Goal: Task Accomplishment & Management: Use online tool/utility

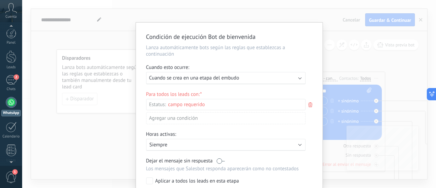
scroll to position [6, 0]
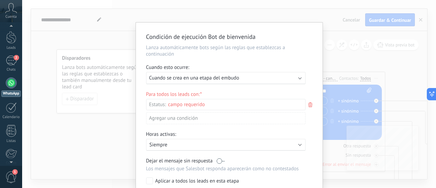
click at [306, 11] on div "Condición de ejecución Bot de bienvenida Lanza automáticamente bots según las r…" at bounding box center [229, 94] width 414 height 188
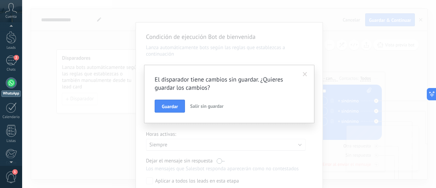
click at [310, 72] on span at bounding box center [304, 74] width 11 height 12
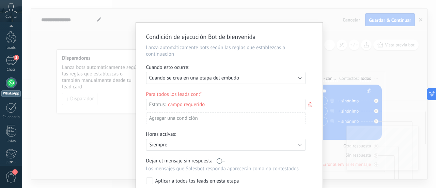
click at [136, 23] on div "Condición de ejecución Bot de bienvenida Lanza automáticamente bots según las r…" at bounding box center [229, 119] width 187 height 194
click at [93, 32] on div "Condición de ejecución Bot de bienvenida Lanza automáticamente bots según las r…" at bounding box center [229, 94] width 414 height 188
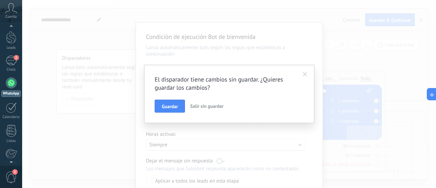
click at [203, 108] on span "Salir sin guardar" at bounding box center [206, 106] width 33 height 6
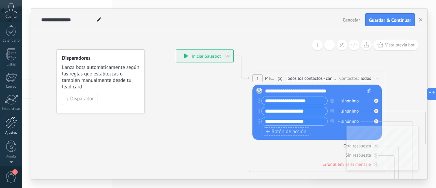
click at [11, 124] on div at bounding box center [11, 123] width 12 height 12
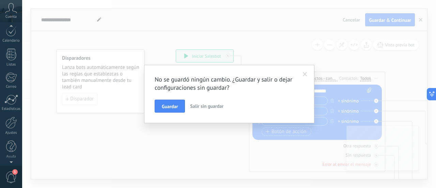
scroll to position [19, 0]
click at [199, 108] on span "Salir sin guardar" at bounding box center [206, 106] width 33 height 6
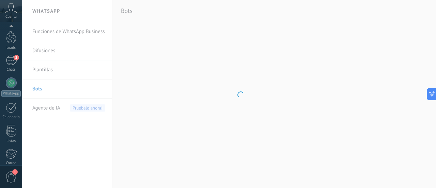
scroll to position [96, 0]
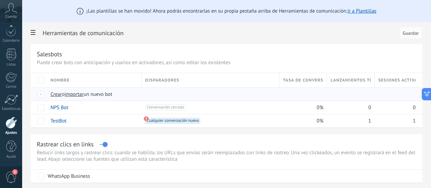
click at [47, 94] on div at bounding box center [42, 94] width 10 height 6
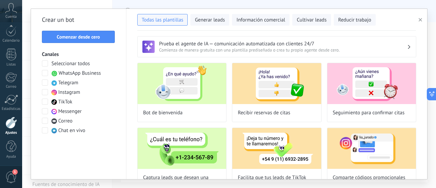
click at [102, 43] on div "Crear un bot Comenzar desde cero Canales Seleccionar todos WhatsApp Business Te…" at bounding box center [78, 94] width 95 height 170
click at [98, 38] on span "Comenzar desde cero" at bounding box center [78, 36] width 43 height 5
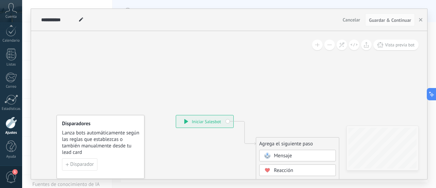
click at [82, 18] on use at bounding box center [81, 19] width 4 height 4
type input "**********"
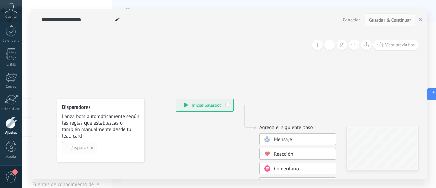
click at [85, 146] on span "Disparador" at bounding box center [82, 147] width 24 height 5
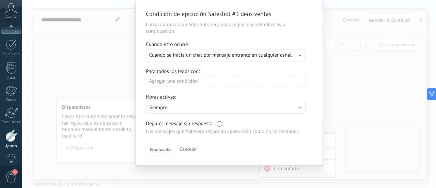
scroll to position [78, 0]
click at [3, 14] on div "Cuenta" at bounding box center [11, 11] width 22 height 22
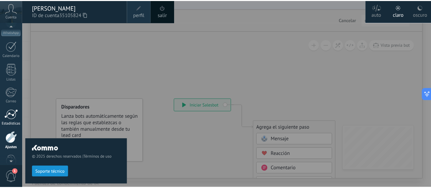
scroll to position [96, 0]
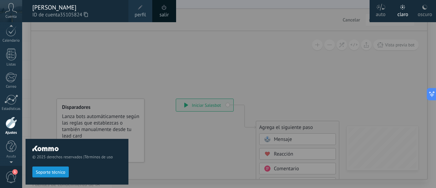
click at [11, 120] on div at bounding box center [11, 123] width 12 height 12
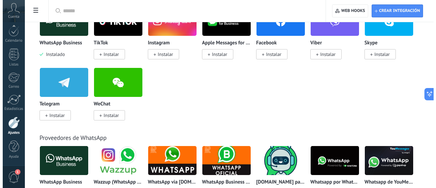
scroll to position [170, 0]
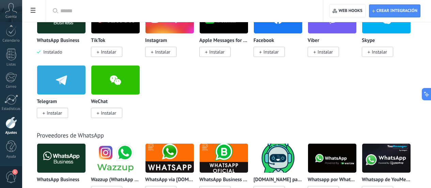
click at [279, 52] on span "Instalar" at bounding box center [270, 52] width 15 height 6
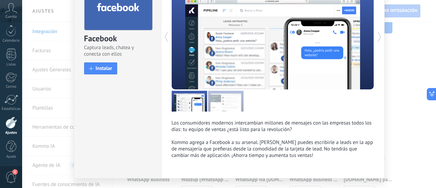
scroll to position [66, 0]
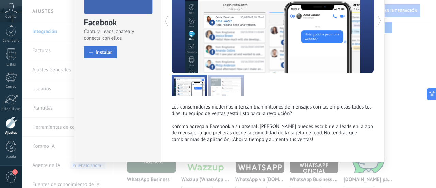
click at [105, 51] on span "Instalar" at bounding box center [104, 52] width 17 height 5
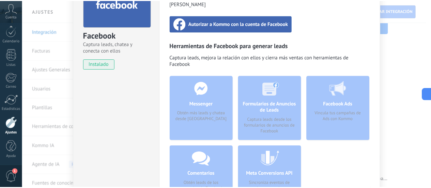
scroll to position [0, 0]
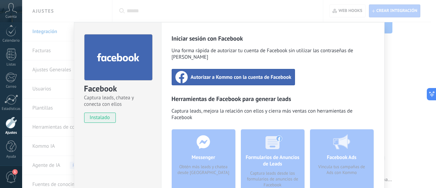
click at [217, 74] on span "Autorizar a Kommo con la cuenta de Facebook" at bounding box center [241, 77] width 101 height 7
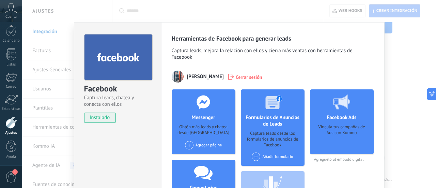
click at [98, 13] on div "Facebook Captura leads, chatea y conecta con ellos instalado Desinstalar Herram…" at bounding box center [229, 94] width 414 height 188
